Goal: Complete application form

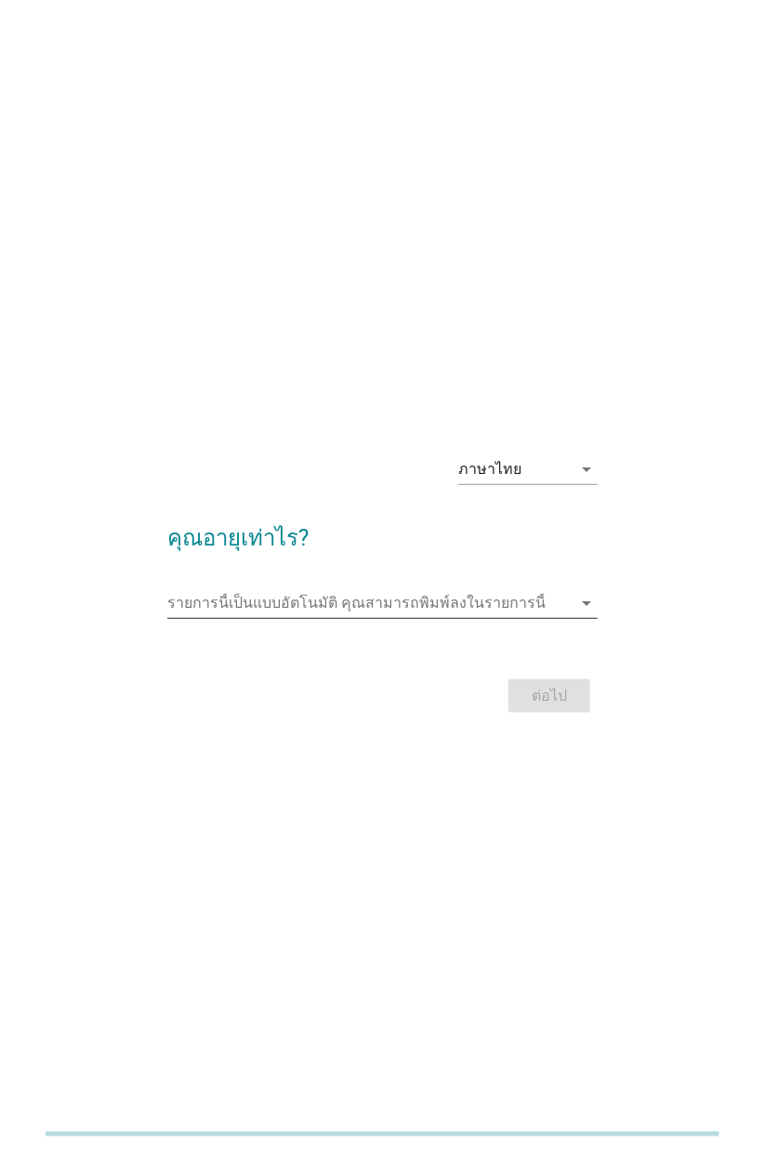
click at [581, 607] on icon "arrow_drop_down" at bounding box center [586, 603] width 22 height 22
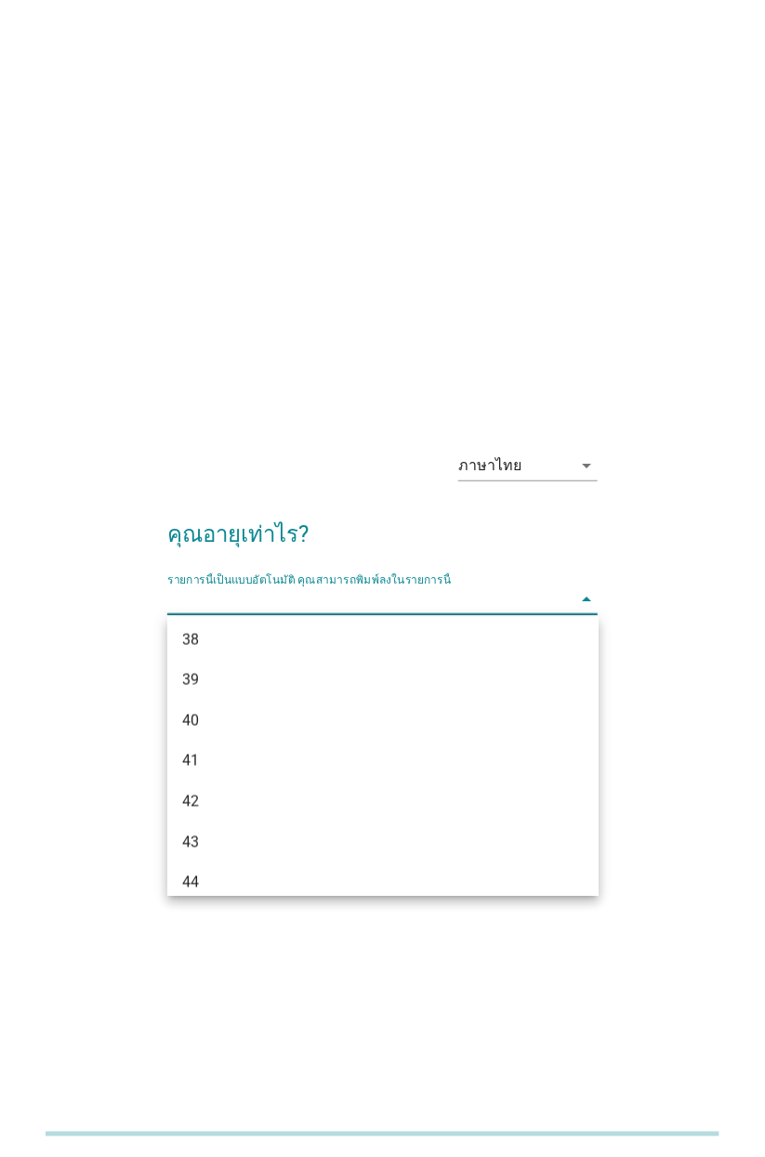
scroll to position [831, 0]
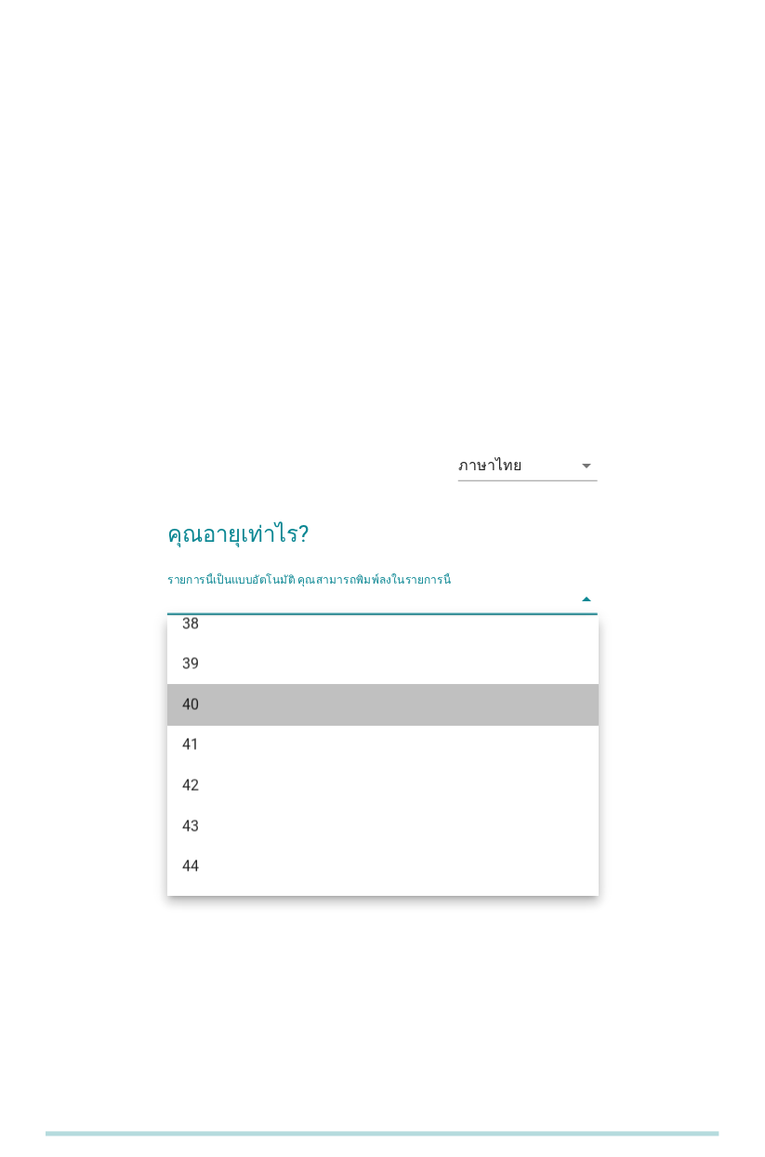
click at [344, 706] on div "40" at bounding box center [366, 705] width 368 height 22
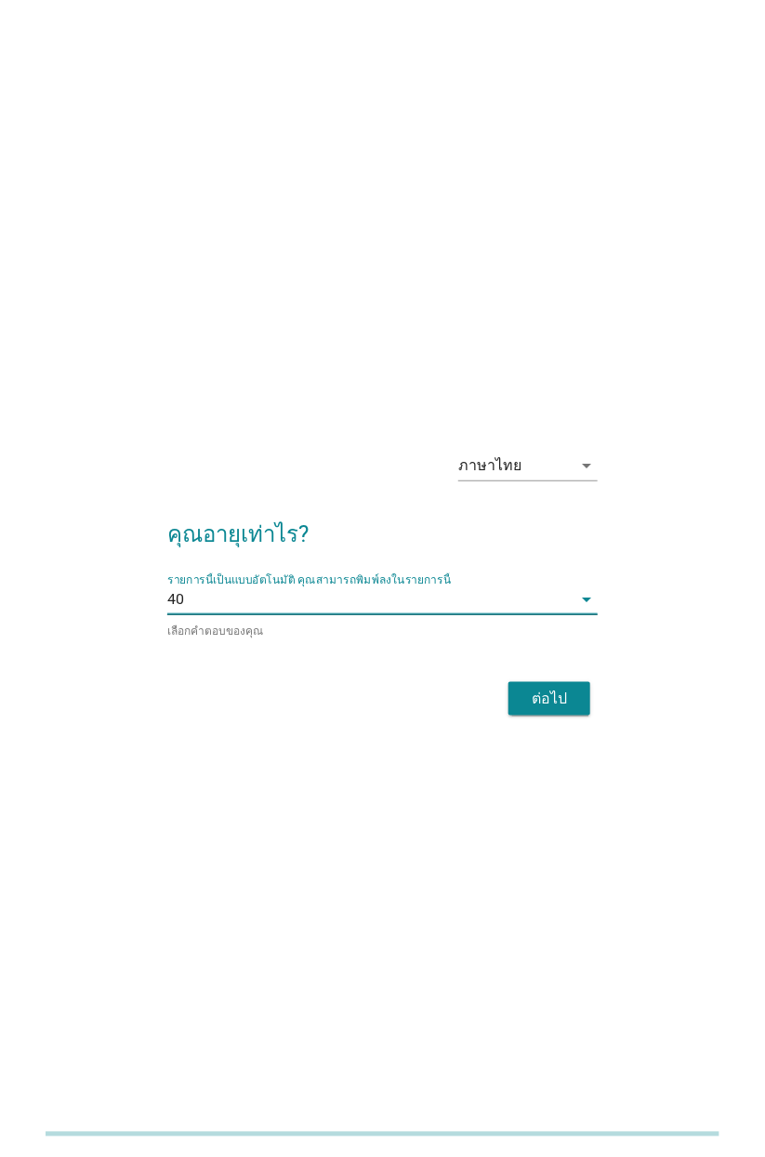
click at [569, 614] on div "รายการนี้เป็นแบบอัตโนมัติ [PERSON_NAME]พิมพ์ลงในรายการนี้ 40 arrow_drop_down" at bounding box center [382, 599] width 430 height 30
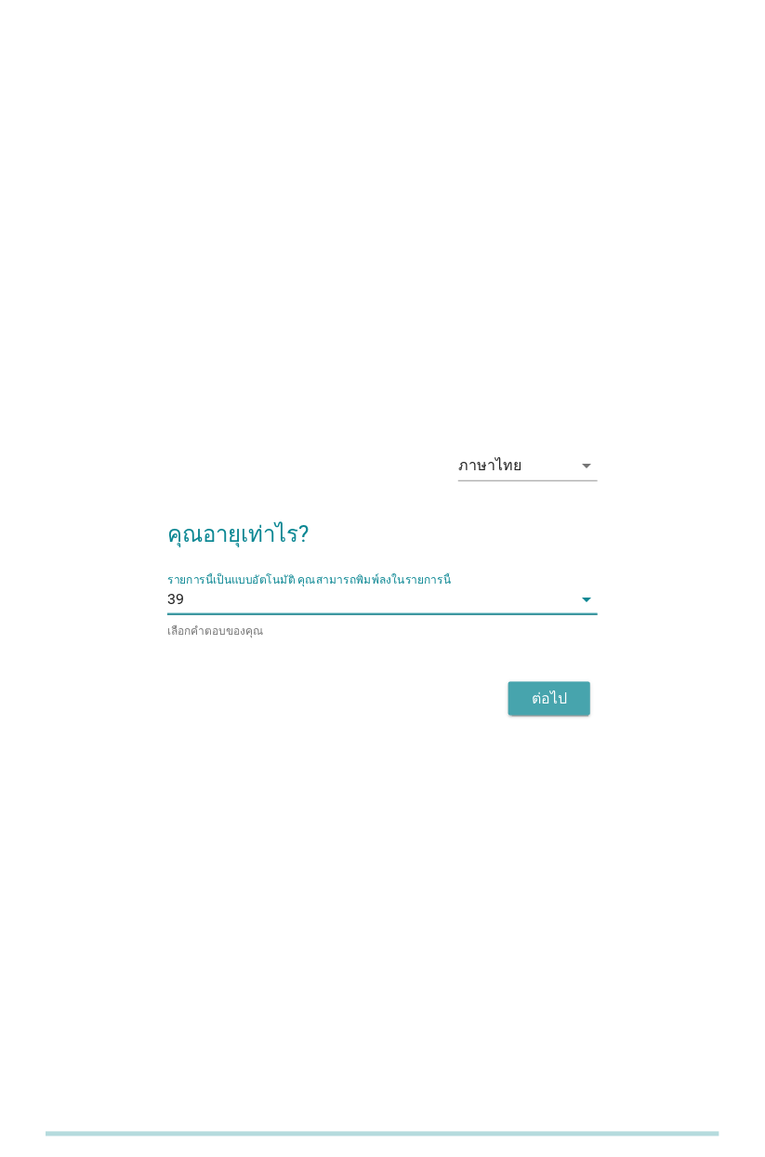
click at [566, 697] on div "ต่อไป" at bounding box center [549, 698] width 52 height 22
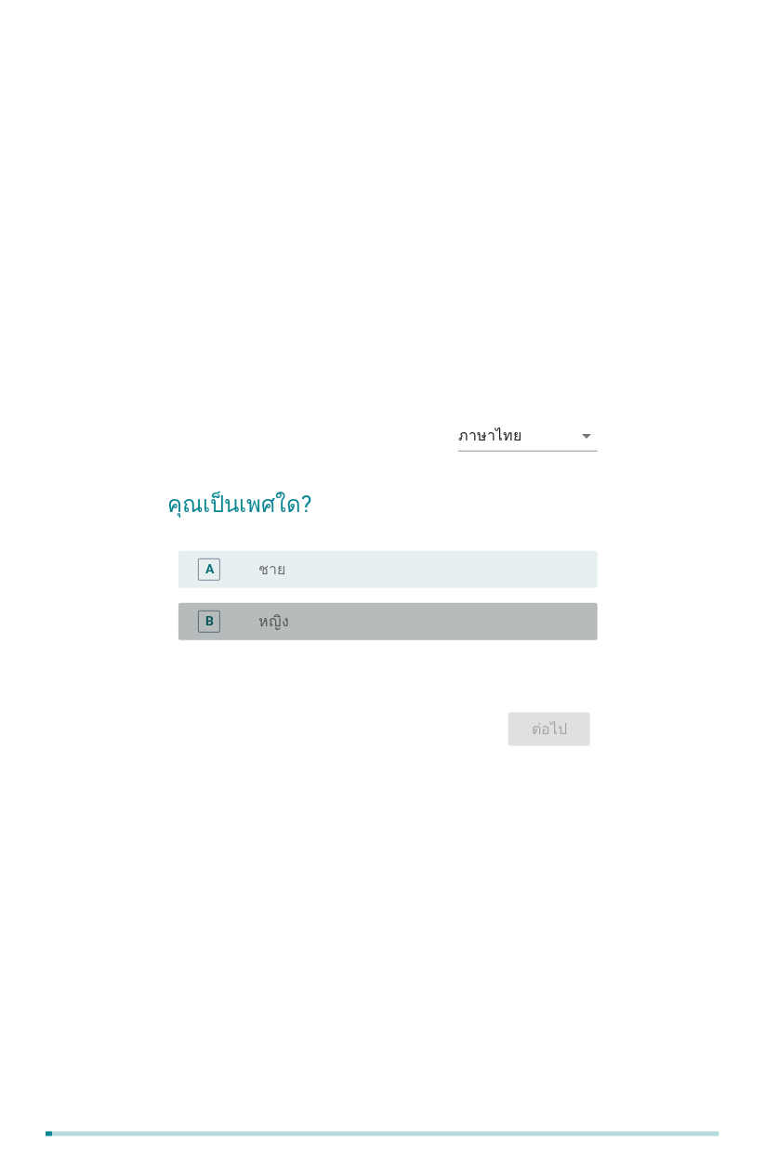
click at [495, 624] on div "radio_button_unchecked หญิง" at bounding box center [412, 621] width 309 height 19
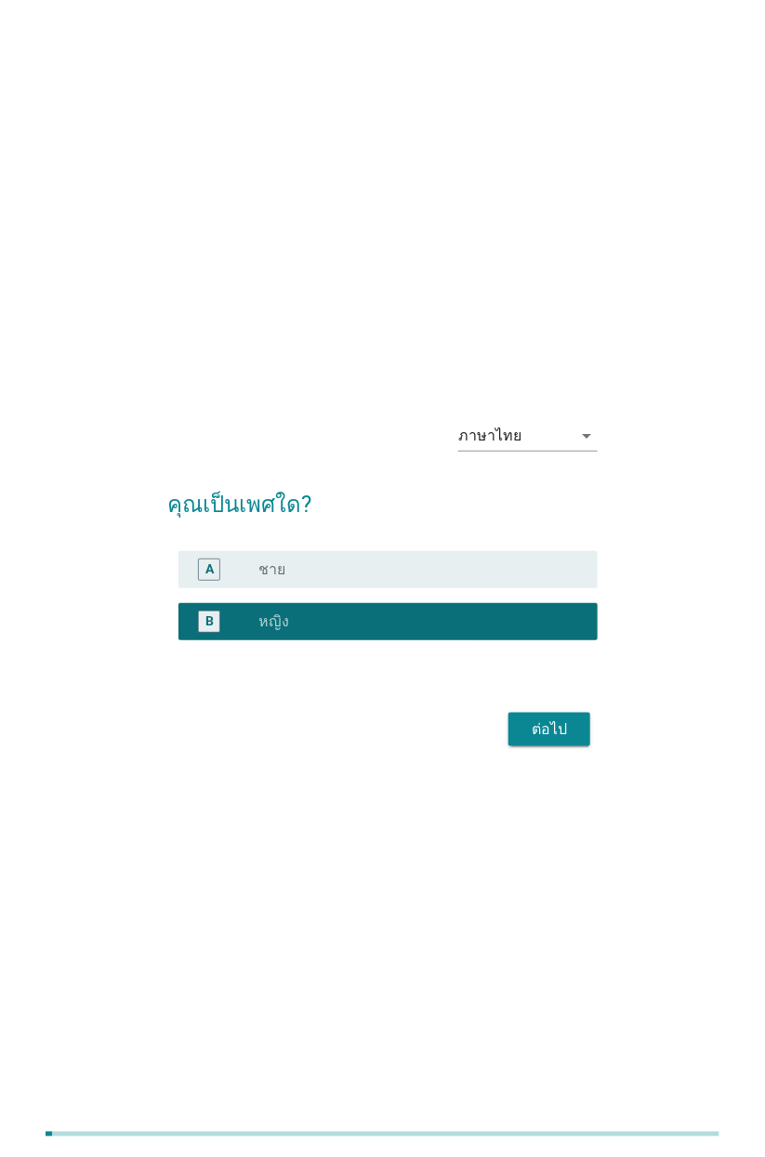
click at [568, 714] on button "ต่อไป" at bounding box center [549, 729] width 82 height 33
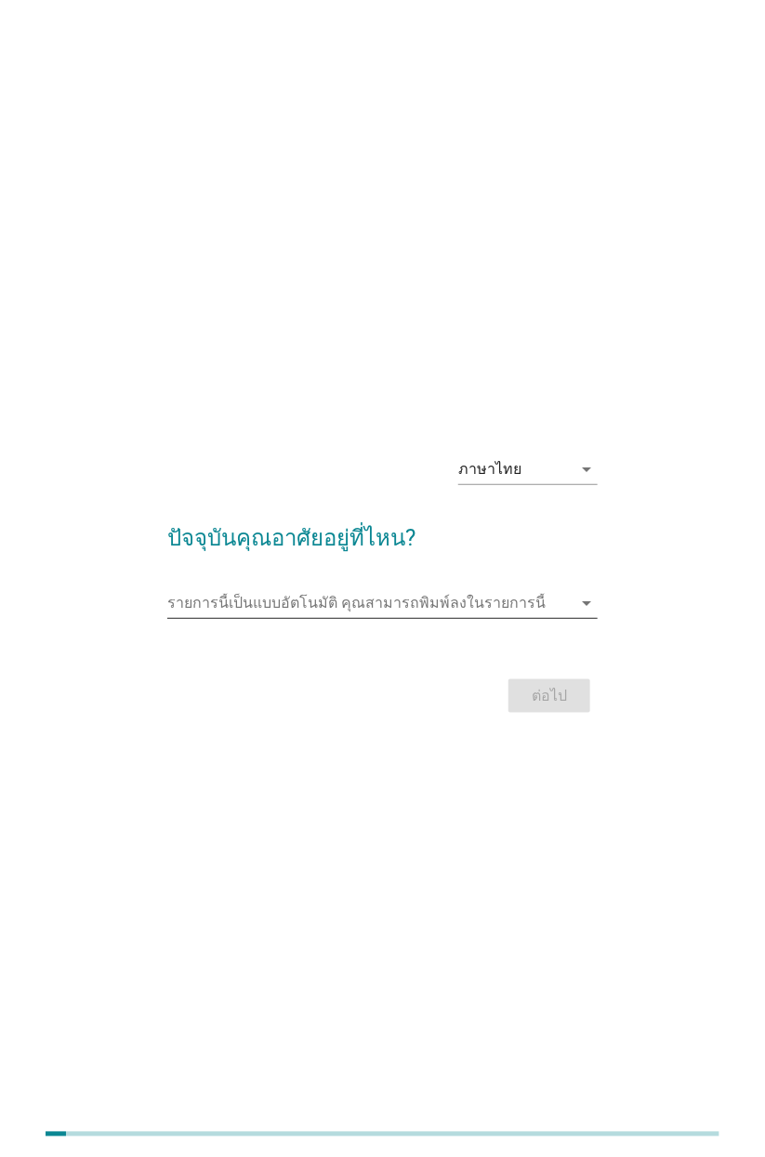
click at [591, 607] on icon "arrow_drop_down" at bounding box center [586, 603] width 22 height 22
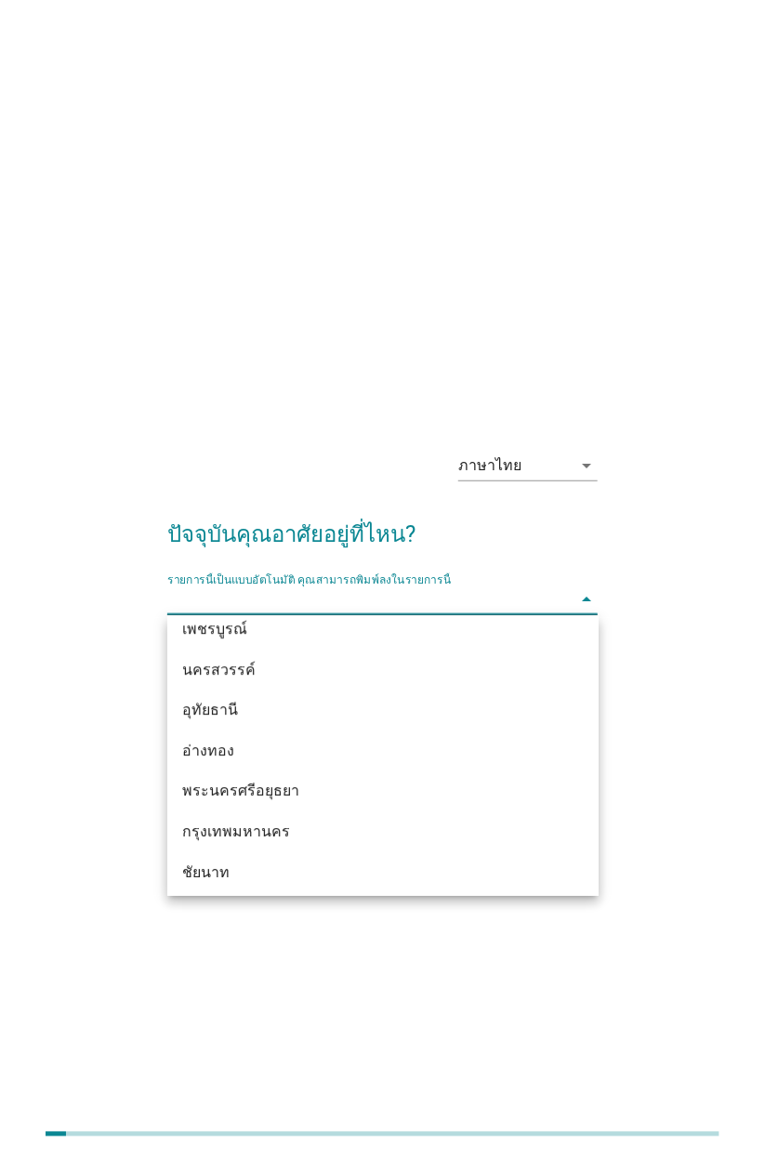
scroll to position [1391, 0]
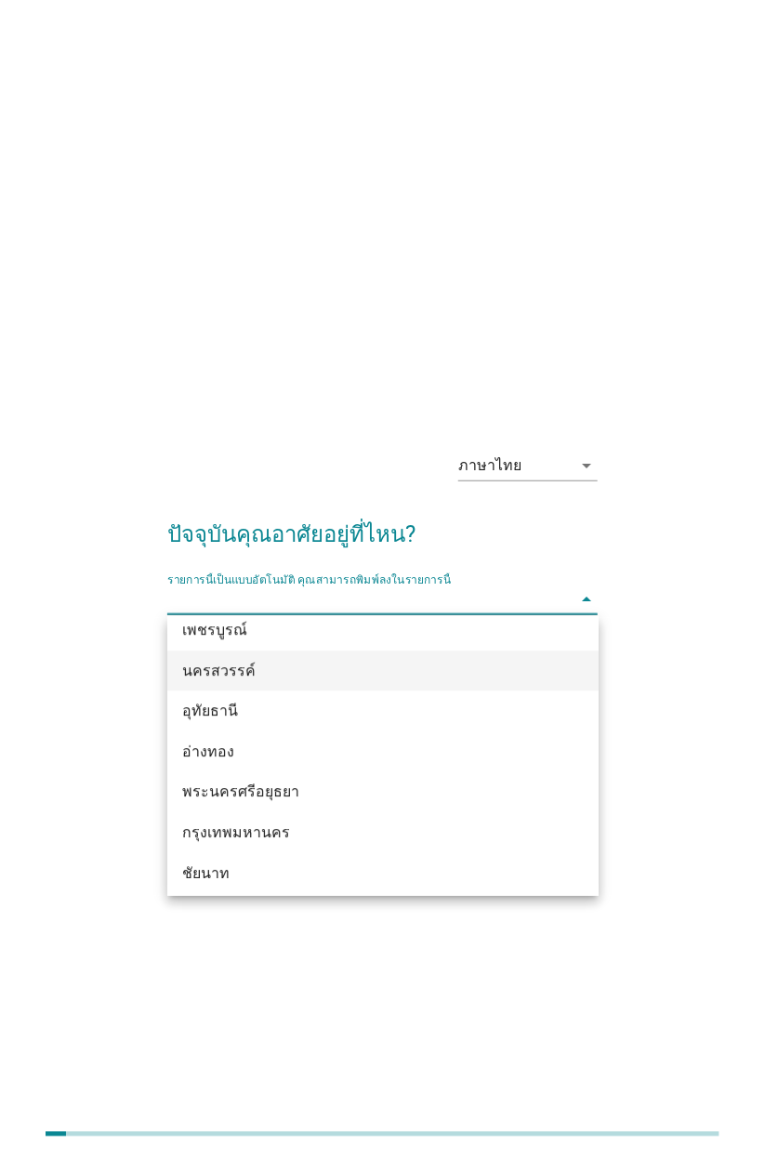
click at [437, 670] on div "นครสวรรค์" at bounding box center [366, 672] width 368 height 22
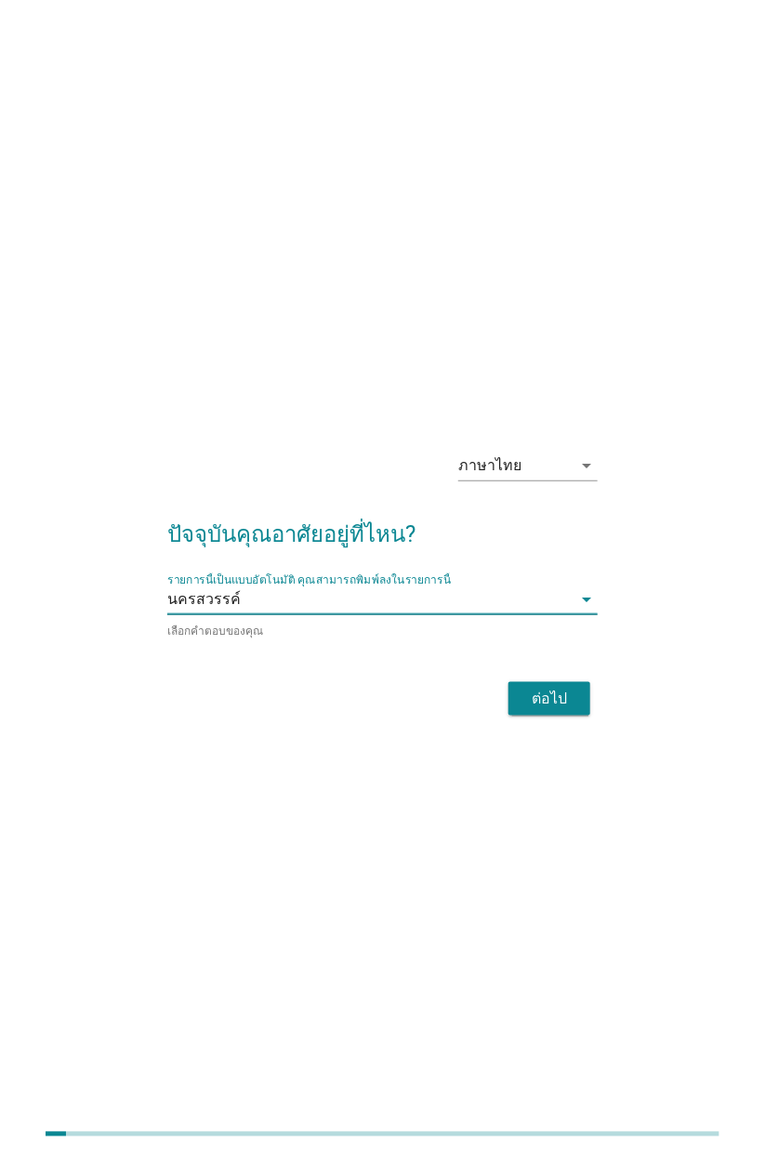
click at [563, 703] on div "ต่อไป" at bounding box center [549, 698] width 52 height 22
